Goal: Task Accomplishment & Management: Use online tool/utility

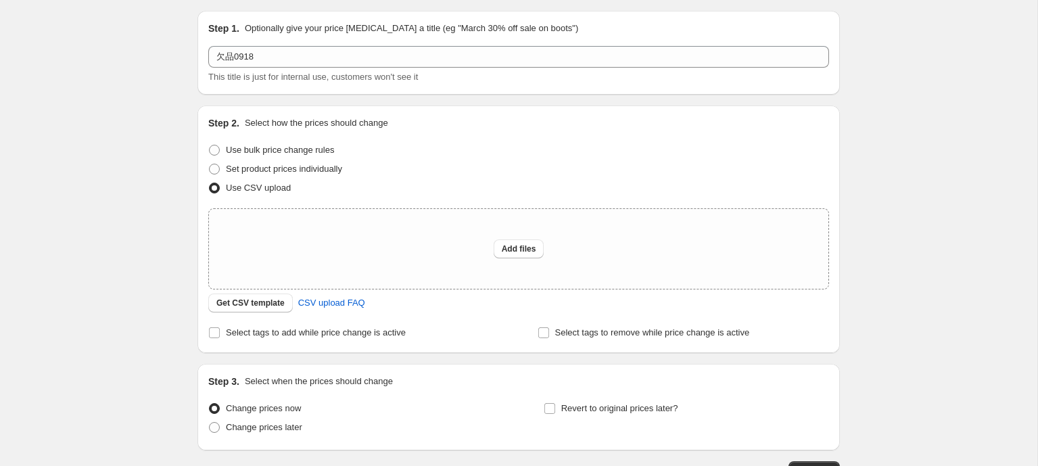
scroll to position [39, 0]
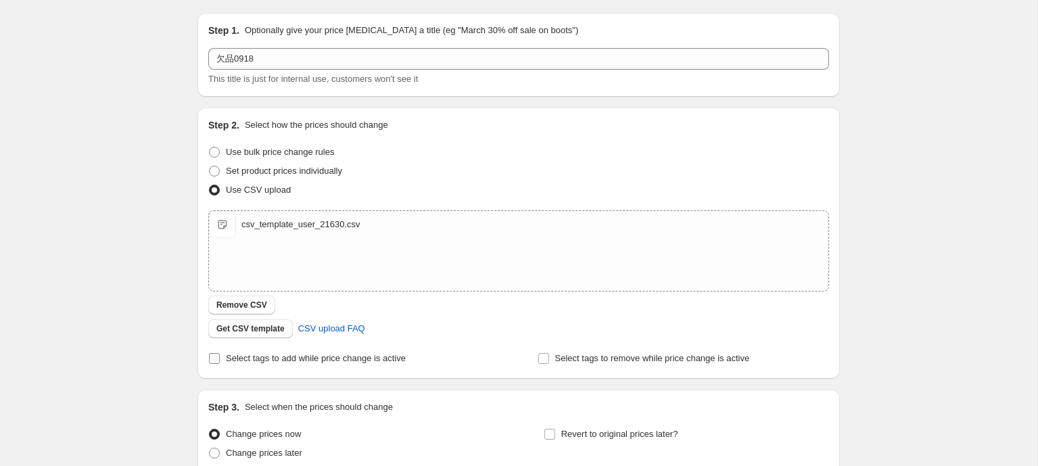
click at [217, 358] on input "Select tags to add while price change is active" at bounding box center [214, 358] width 11 height 11
checkbox input "true"
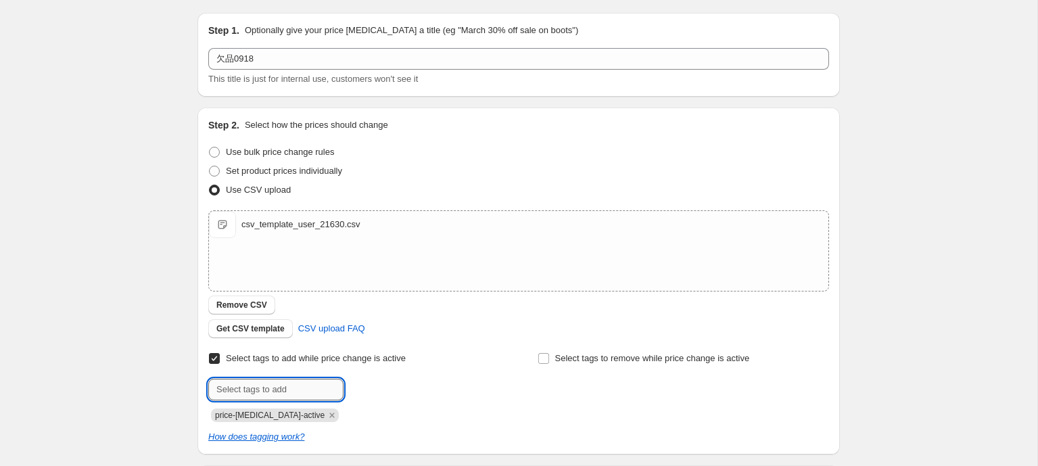
click at [288, 383] on input "text" at bounding box center [275, 390] width 135 height 22
type input "k"
type input "え"
type input "欠品0918"
click at [371, 392] on span "Add 欠品0918" at bounding box center [381, 388] width 52 height 11
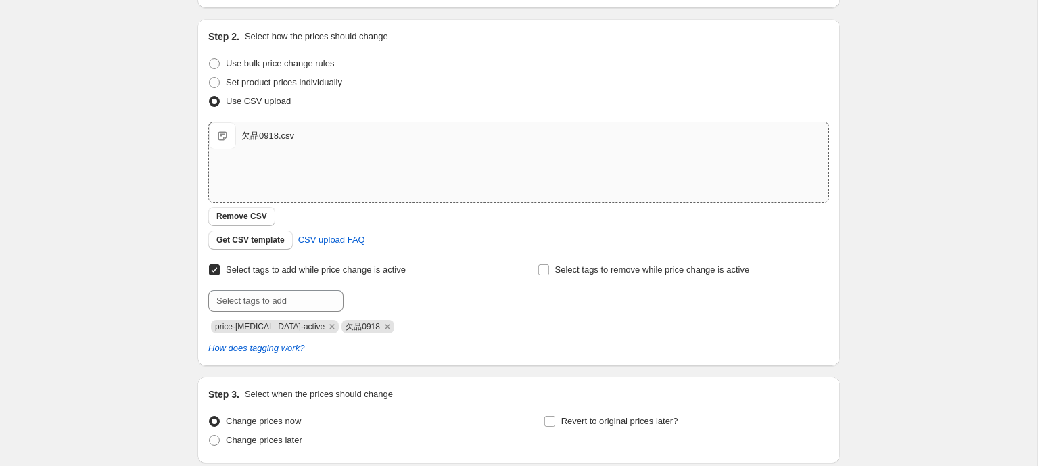
scroll to position [126, 0]
click at [284, 301] on input "text" at bounding box center [275, 302] width 135 height 22
click at [448, 296] on div at bounding box center [354, 302] width 292 height 22
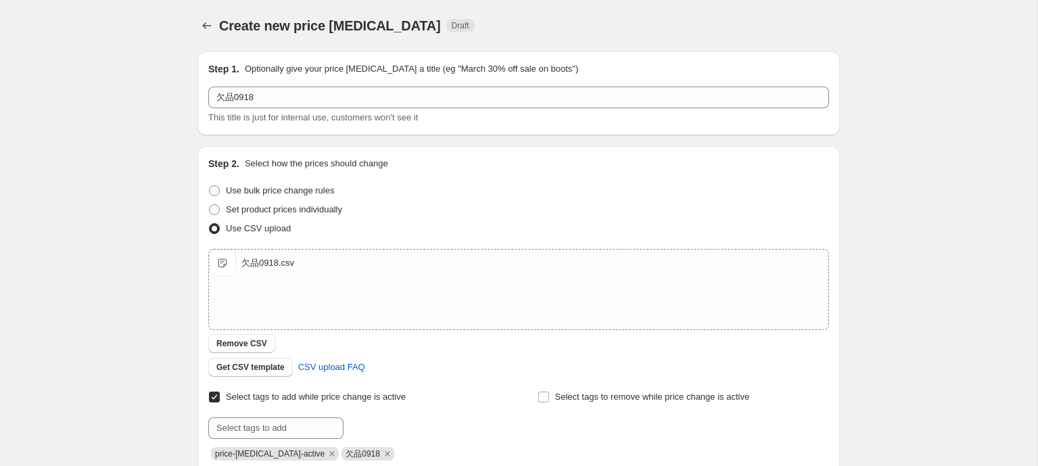
scroll to position [237, 0]
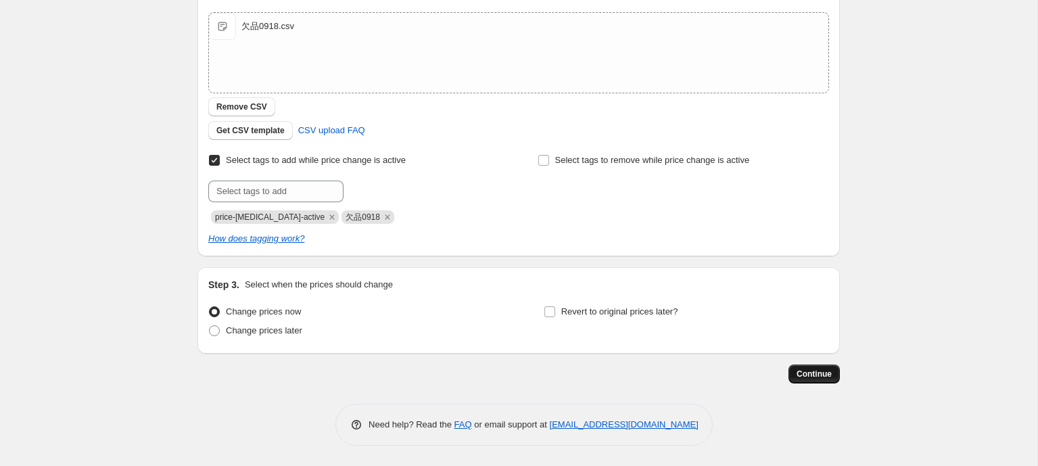
click at [823, 371] on span "Continue" at bounding box center [814, 374] width 35 height 11
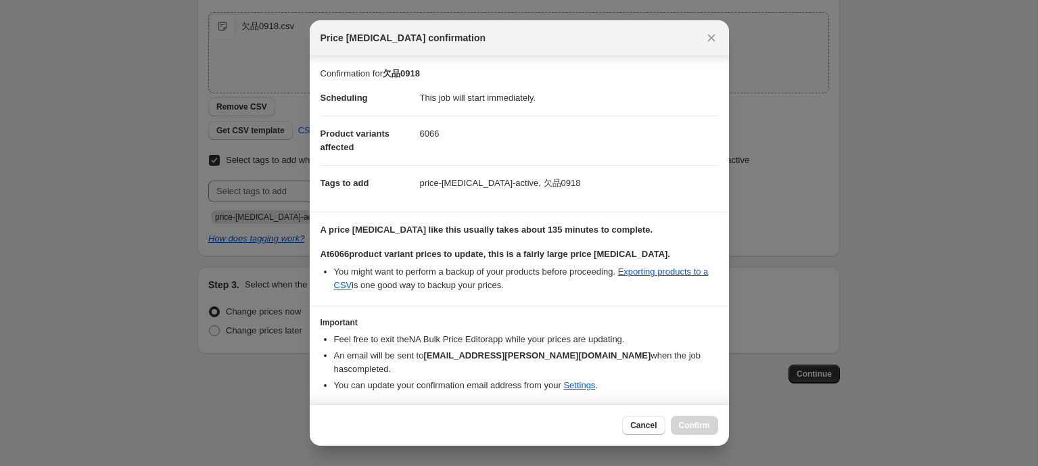
scroll to position [29, 0]
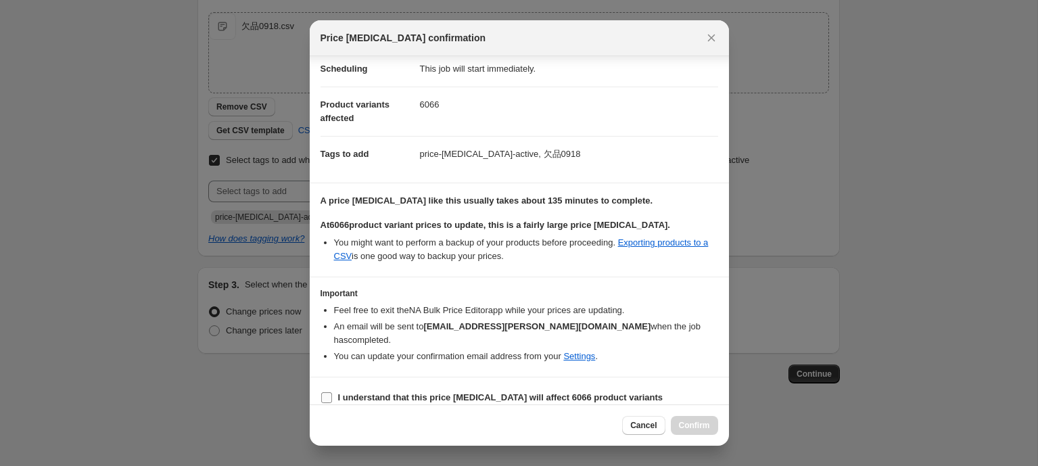
click at [401, 392] on b "I understand that this price [MEDICAL_DATA] will affect 6066 product variants" at bounding box center [500, 397] width 325 height 10
click at [332, 392] on input "I understand that this price [MEDICAL_DATA] will affect 6066 product variants" at bounding box center [326, 397] width 11 height 11
checkbox input "true"
click at [701, 427] on span "Confirm" at bounding box center [694, 425] width 31 height 11
